Goal: Information Seeking & Learning: Learn about a topic

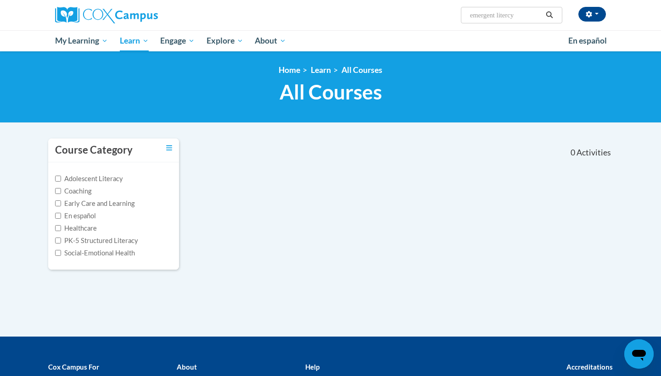
click at [524, 19] on input "emergent litercy" at bounding box center [505, 15] width 73 height 11
type input "emergent literacy"
